Goal: Find specific page/section: Find specific page/section

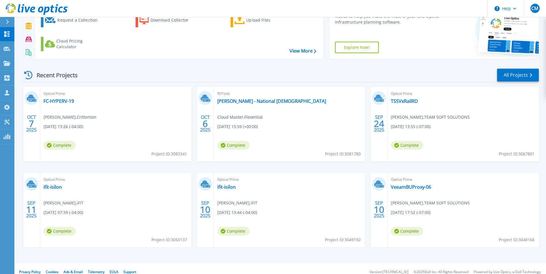
scroll to position [44, 0]
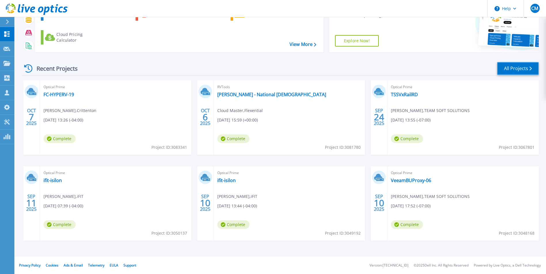
click at [515, 68] on link "All Projects" at bounding box center [518, 68] width 42 height 13
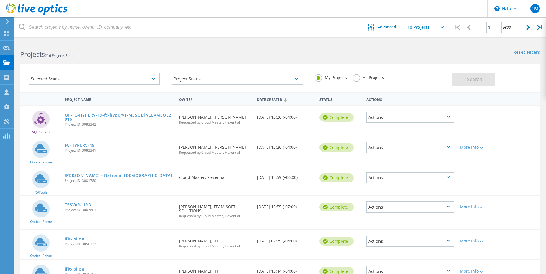
drag, startPoint x: 112, startPoint y: 175, endPoint x: 126, endPoint y: 155, distance: 24.4
click at [126, 155] on div "FC-HYPERV-19 Project ID: 3083341" at bounding box center [119, 147] width 114 height 22
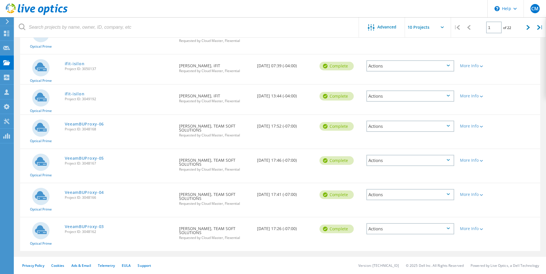
scroll to position [60, 0]
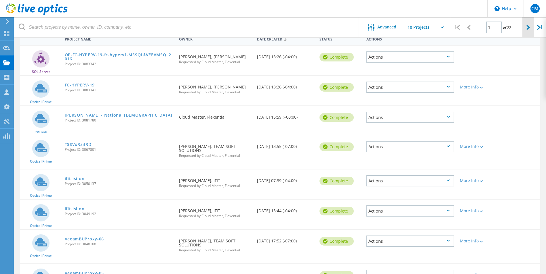
click at [524, 30] on div at bounding box center [528, 27] width 12 height 20
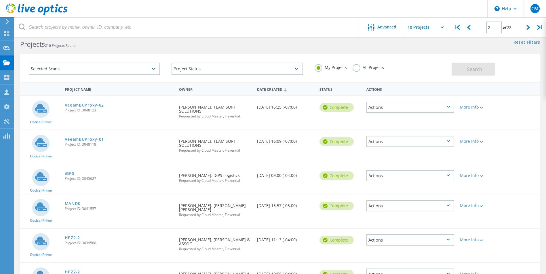
scroll to position [0, 0]
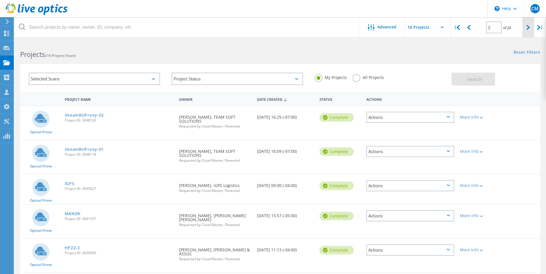
click at [523, 28] on div at bounding box center [528, 27] width 12 height 20
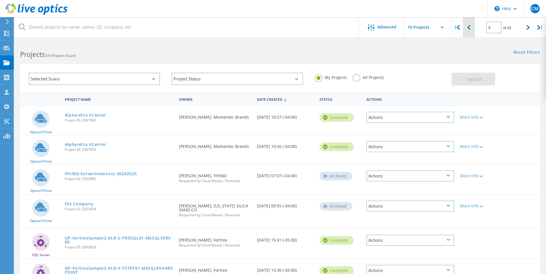
click at [473, 28] on div at bounding box center [468, 27] width 12 height 20
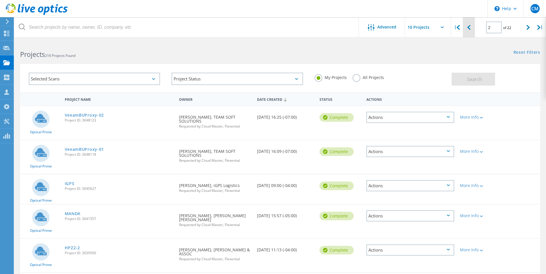
click at [473, 28] on div at bounding box center [468, 27] width 12 height 20
type input "1"
